Goal: Transaction & Acquisition: Book appointment/travel/reservation

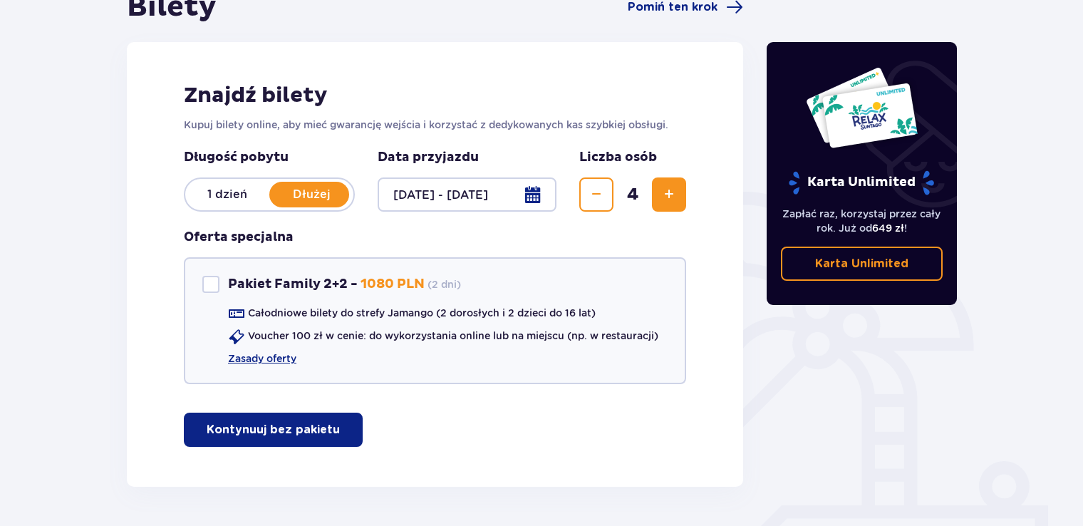
scroll to position [162, 0]
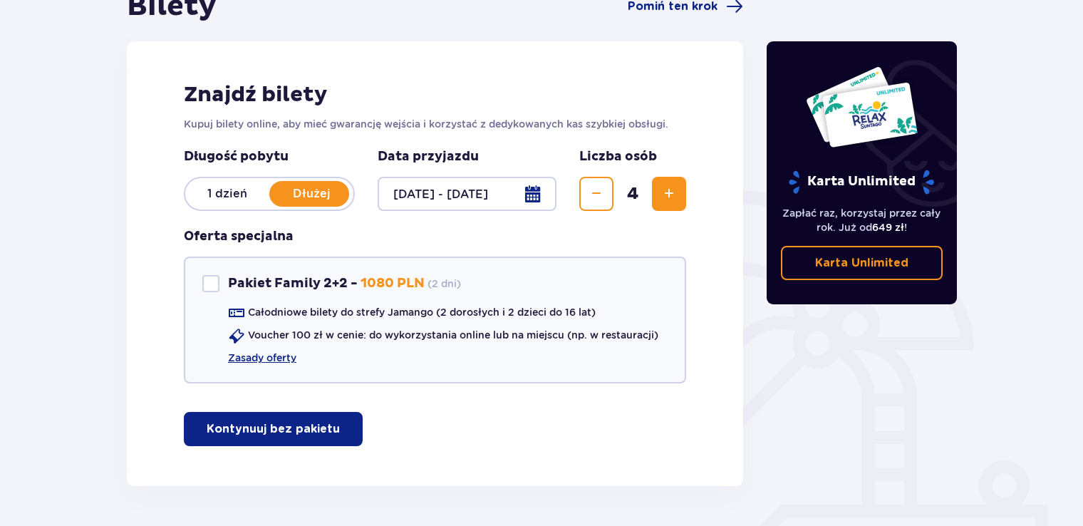
click at [236, 188] on p "1 dzień" at bounding box center [227, 194] width 84 height 16
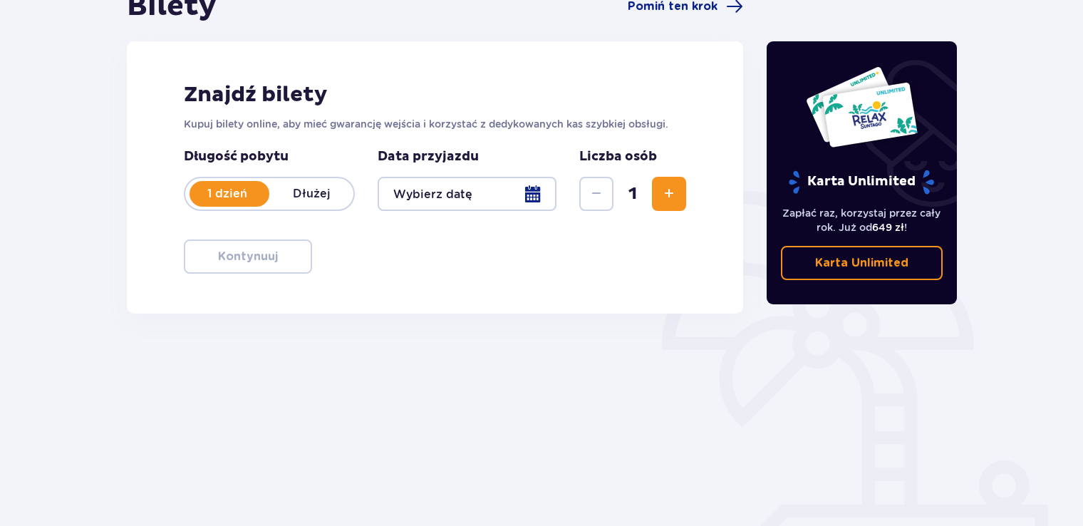
click at [535, 193] on div at bounding box center [466, 194] width 179 height 34
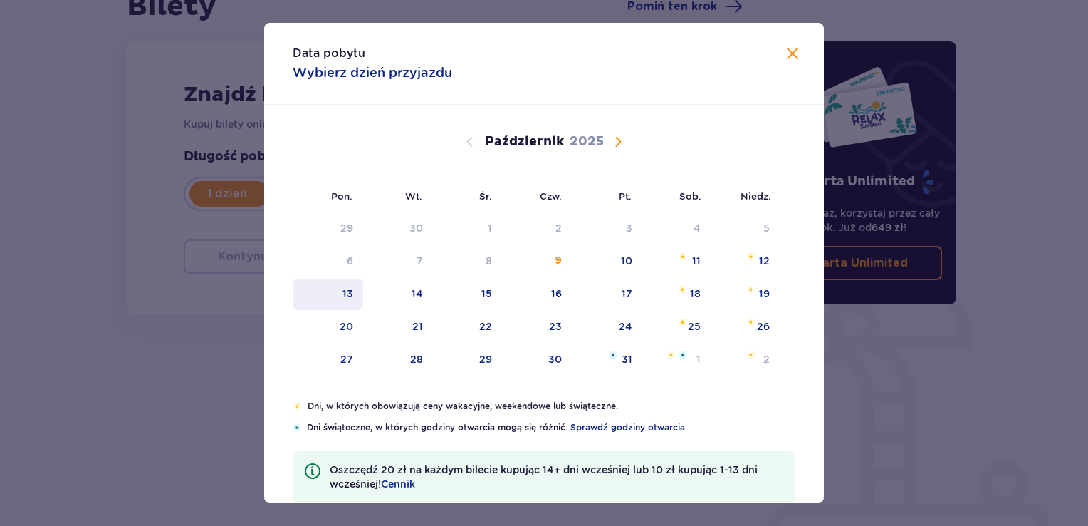
click at [354, 292] on div "13" at bounding box center [328, 293] width 71 height 31
type input "[DATE]"
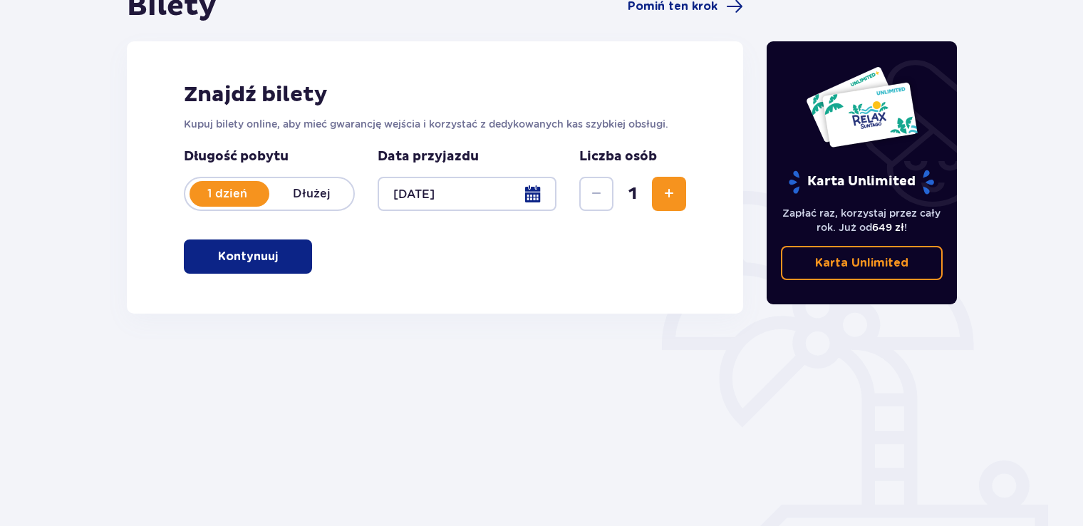
click at [354, 292] on div "Znajdź bilety Kupuj bilety online, aby mieć gwarancję wejścia i korzystać z ded…" at bounding box center [435, 177] width 616 height 272
click at [665, 195] on span "Zwiększ" at bounding box center [668, 193] width 17 height 17
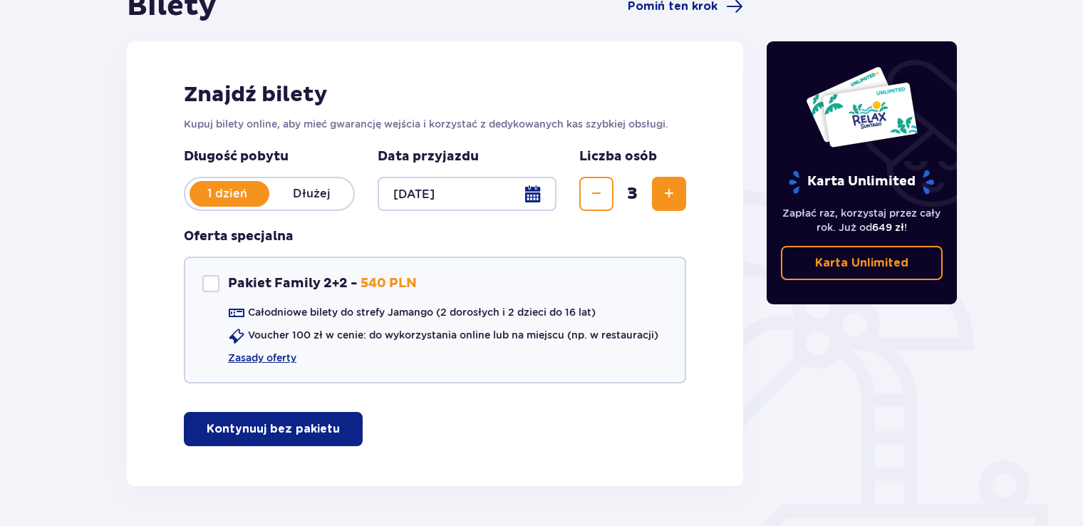
click at [665, 195] on span "Zwiększ" at bounding box center [668, 193] width 17 height 17
